Goal: Task Accomplishment & Management: Use online tool/utility

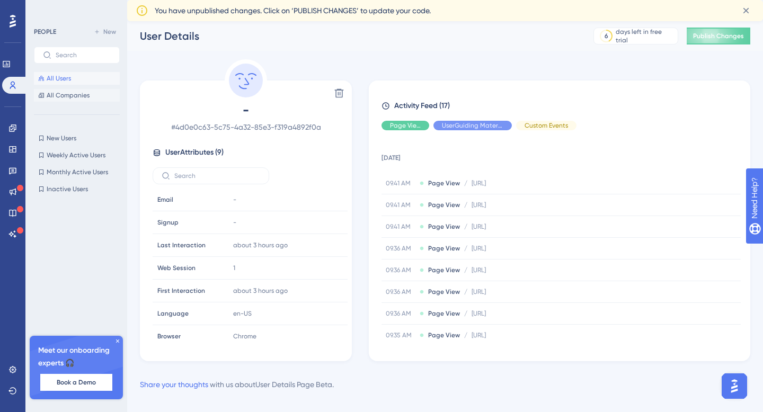
click at [67, 94] on span "All Companies" at bounding box center [68, 95] width 43 height 8
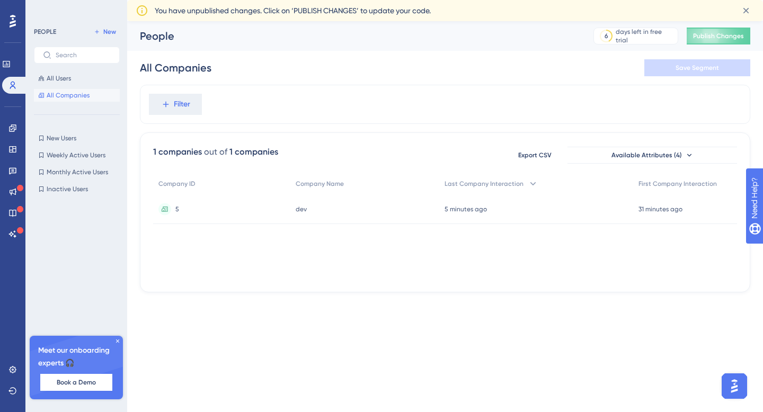
click at [55, 147] on div "New Users New Users Weekly Active Users Weekly Active Users Monthly Active User…" at bounding box center [77, 164] width 86 height 64
click at [55, 137] on span "New Users" at bounding box center [62, 138] width 30 height 8
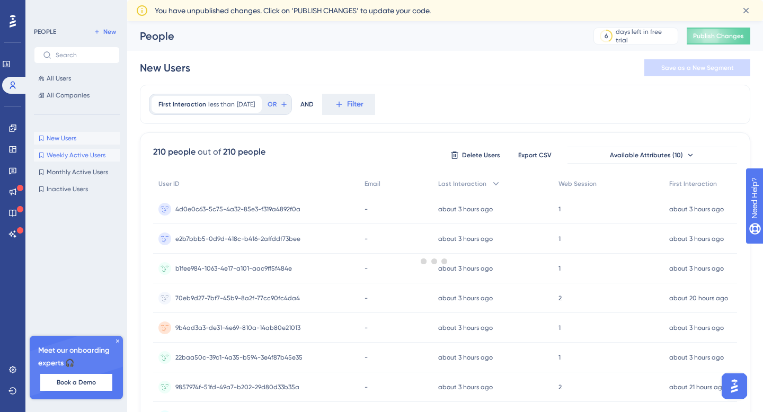
click at [57, 155] on span "Weekly Active Users" at bounding box center [76, 155] width 59 height 8
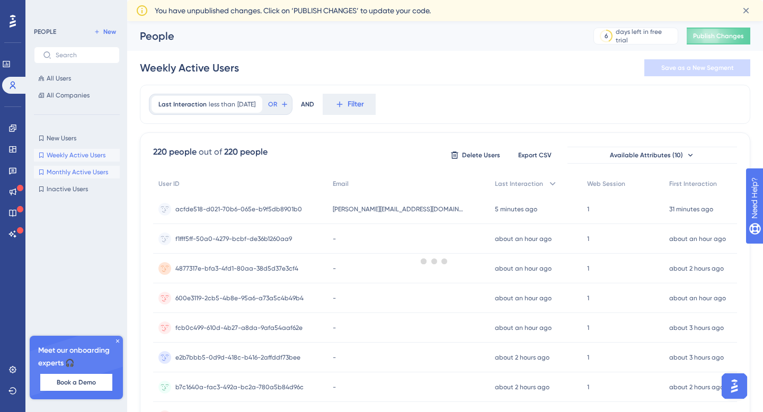
click at [57, 172] on span "Monthly Active Users" at bounding box center [77, 172] width 61 height 8
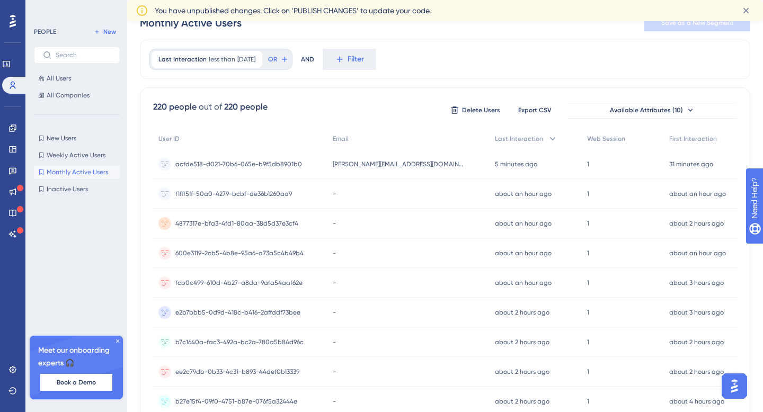
scroll to position [55, 0]
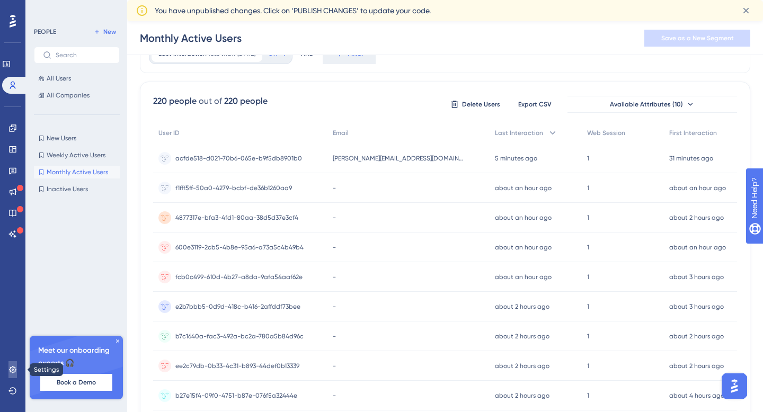
click at [12, 370] on icon at bounding box center [12, 369] width 7 height 7
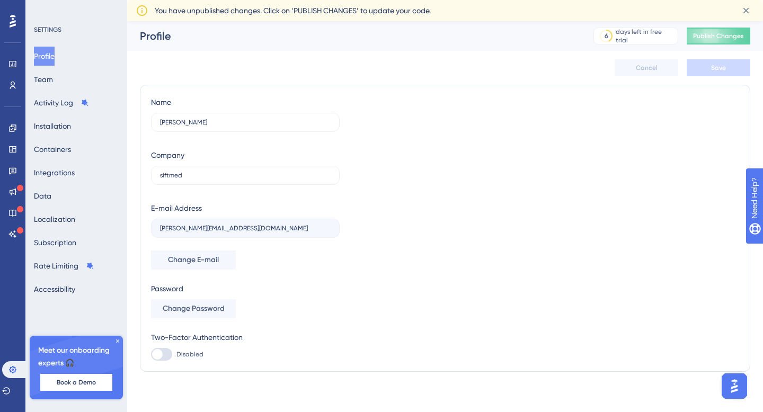
click at [118, 343] on icon at bounding box center [117, 341] width 6 height 6
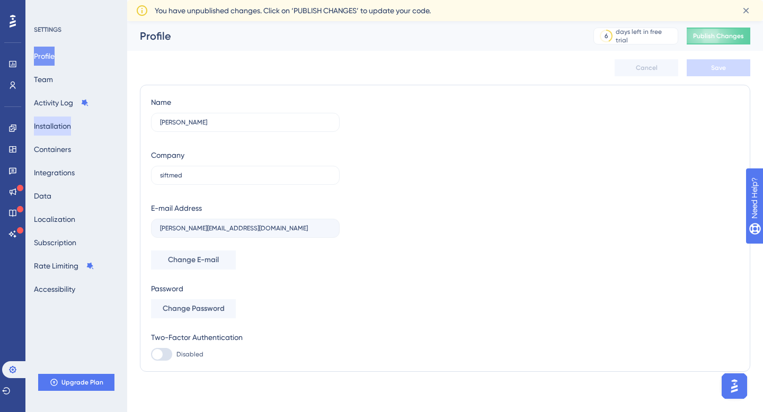
click at [62, 126] on button "Installation" at bounding box center [52, 125] width 37 height 19
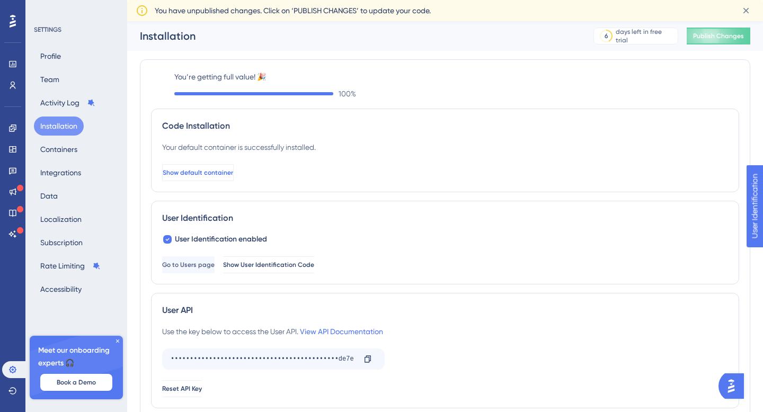
click at [215, 172] on span "Show default container" at bounding box center [198, 172] width 70 height 8
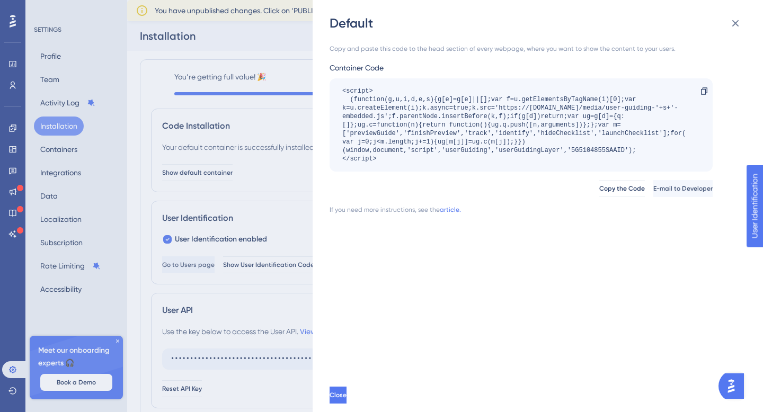
click at [563, 101] on div "<script> (function(g,u,i,d,e,s){g[e]=g[e]||[];var f=u.getElementsByTagName(i)[0…" at bounding box center [515, 125] width 347 height 76
click at [477, 151] on div "<script> (function(g,u,i,d,e,s){g[e]=g[e]||[];var f=u.getElementsByTagName(i)[0…" at bounding box center [515, 125] width 347 height 76
copy div "userGuiding"
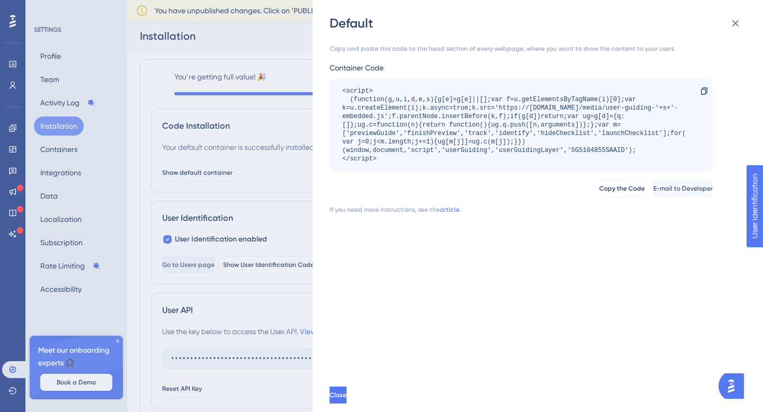
click at [153, 136] on div "Default Copy and paste this code to the head section of every webpage, where yo…" at bounding box center [381, 206] width 763 height 412
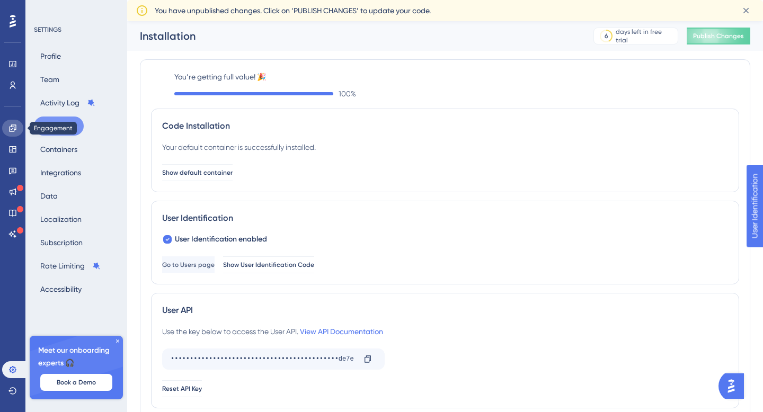
click at [12, 132] on link at bounding box center [12, 128] width 21 height 17
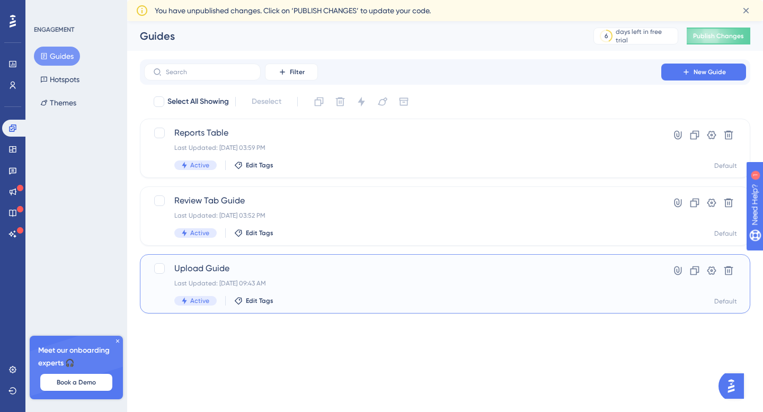
click at [316, 288] on div "Upload Guide Last Updated: Aug 12 2025, 09:43 AM Active Edit Tags" at bounding box center [402, 283] width 456 height 43
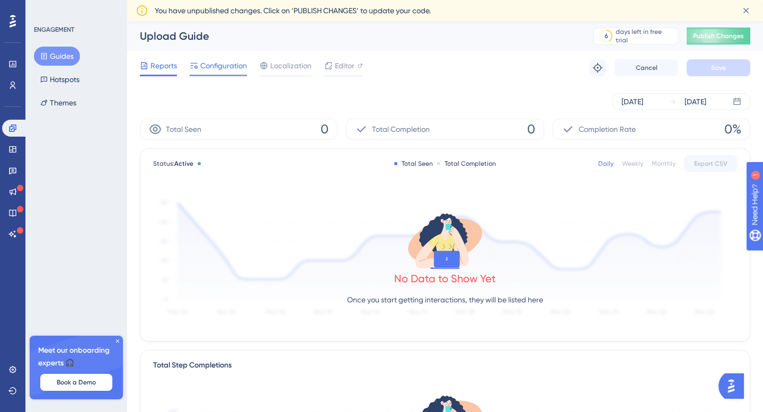
click at [210, 69] on span "Configuration" at bounding box center [223, 65] width 47 height 13
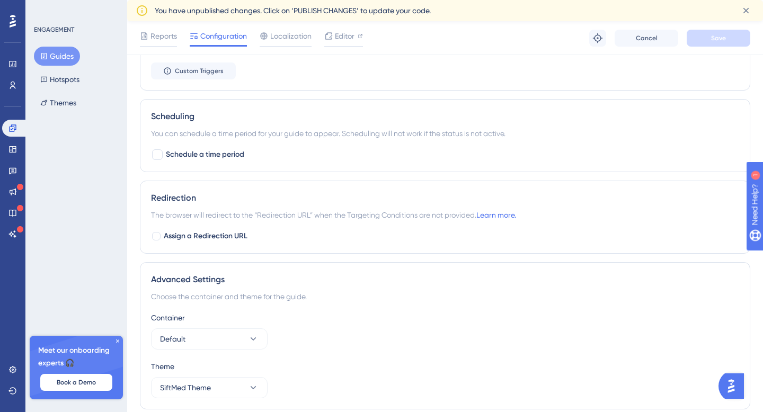
scroll to position [775, 0]
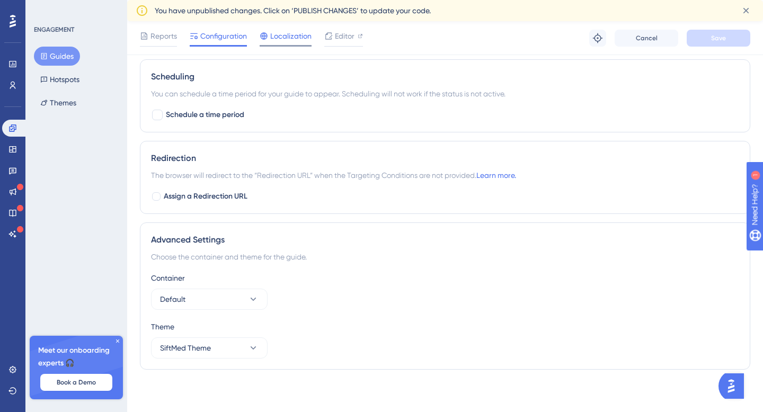
click at [282, 38] on span "Localization" at bounding box center [290, 36] width 41 height 13
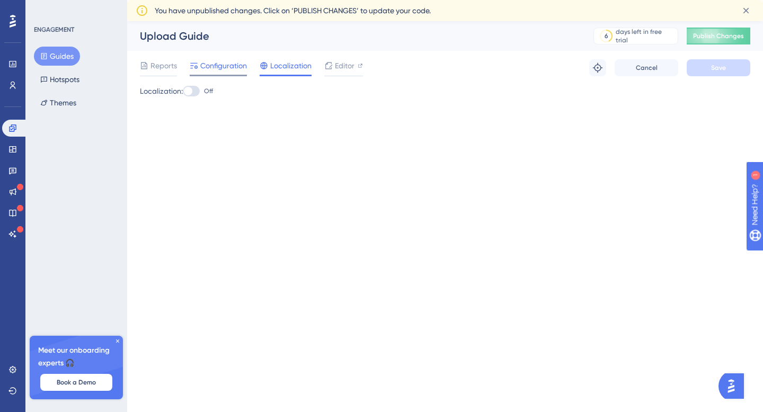
click at [222, 65] on span "Configuration" at bounding box center [223, 65] width 47 height 13
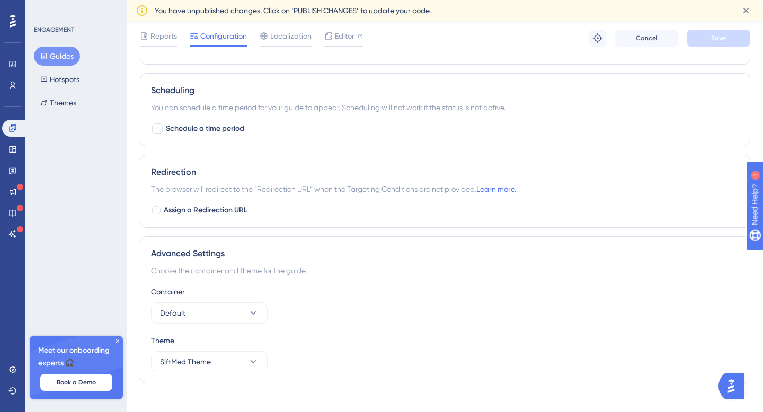
scroll to position [775, 0]
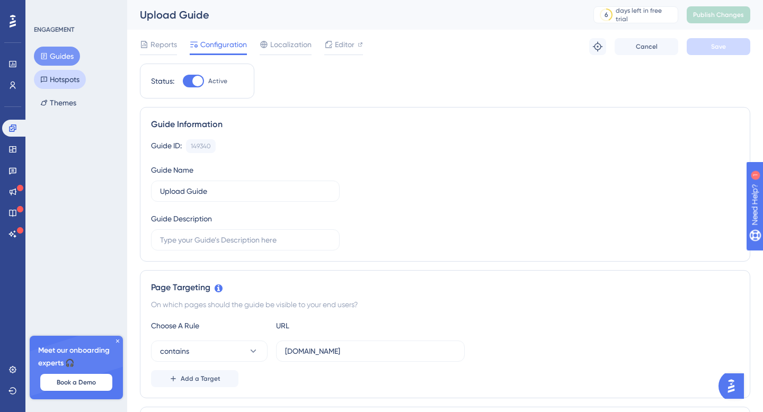
click at [55, 81] on button "Hotspots" at bounding box center [60, 79] width 52 height 19
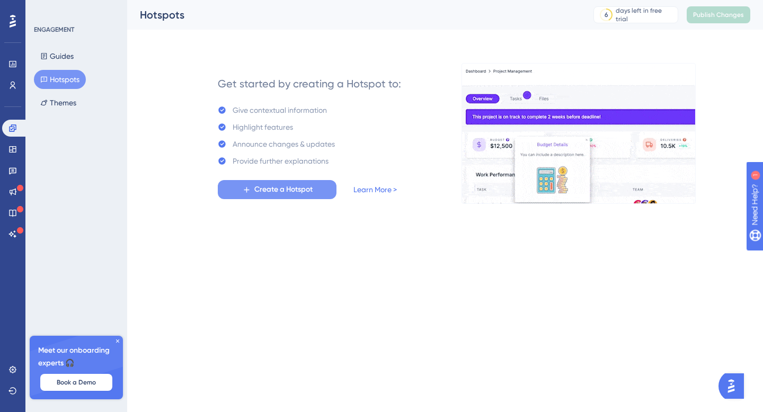
click at [259, 189] on span "Create a Hotspot" at bounding box center [283, 189] width 58 height 13
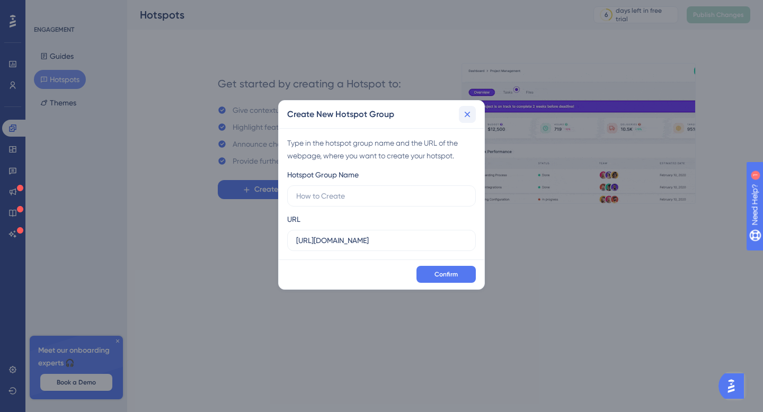
click at [464, 114] on icon at bounding box center [467, 114] width 11 height 11
